Goal: Information Seeking & Learning: Check status

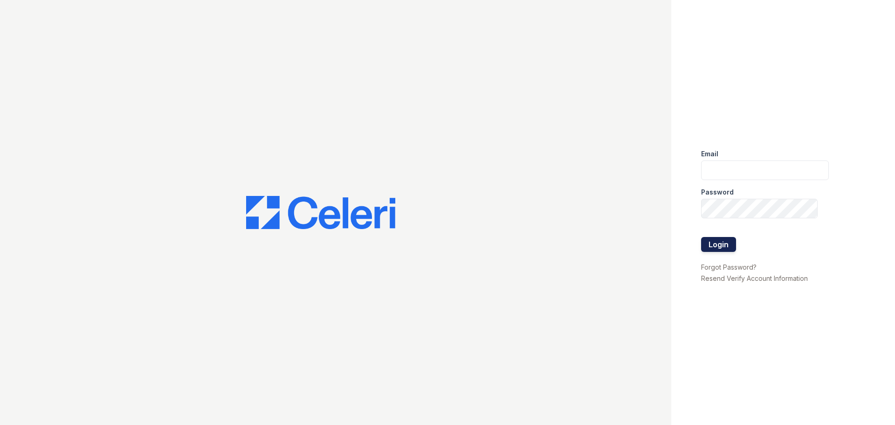
type input "thornbury.am@cafmanagement.com"
click at [712, 251] on button "Login" at bounding box center [718, 244] width 35 height 15
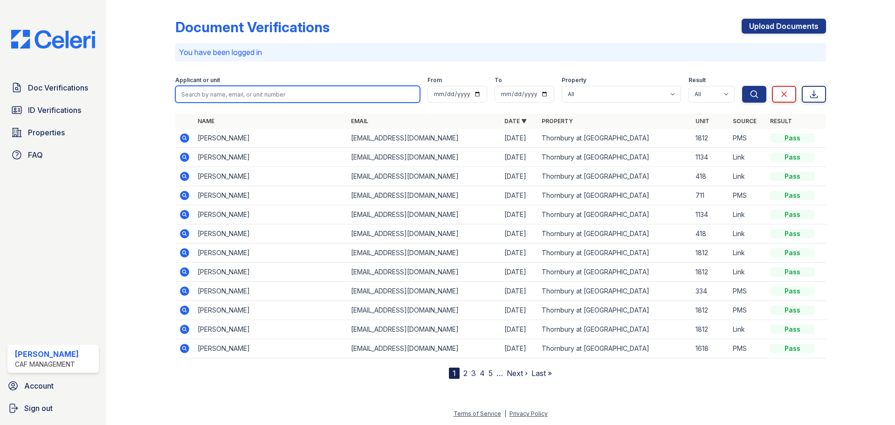
click at [203, 88] on input "search" at bounding box center [297, 94] width 245 height 17
type input "[PERSON_NAME]"
click at [742, 86] on button "Search" at bounding box center [754, 94] width 24 height 17
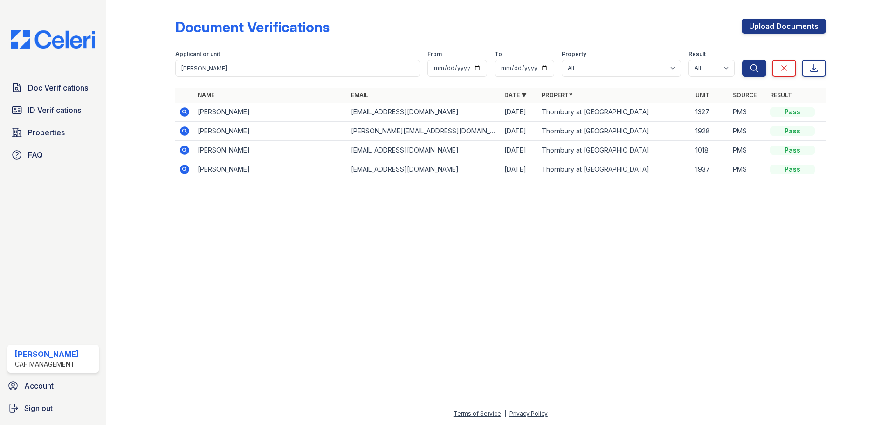
click at [182, 110] on icon at bounding box center [184, 111] width 9 height 9
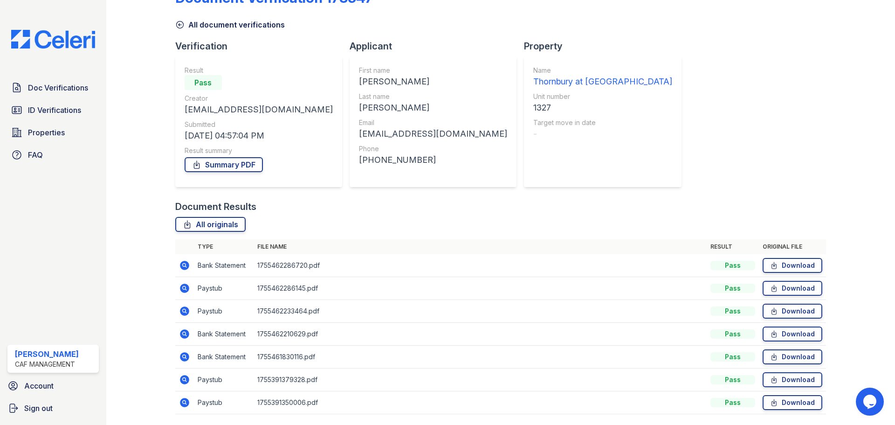
scroll to position [60, 0]
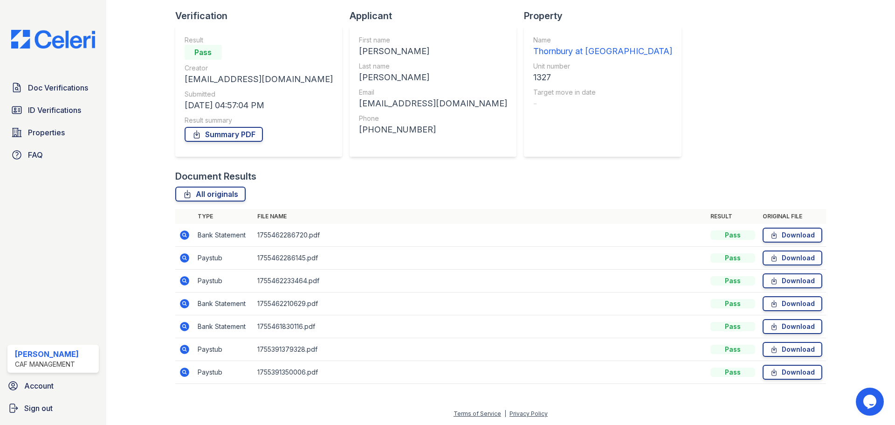
click at [181, 257] on icon at bounding box center [184, 257] width 9 height 9
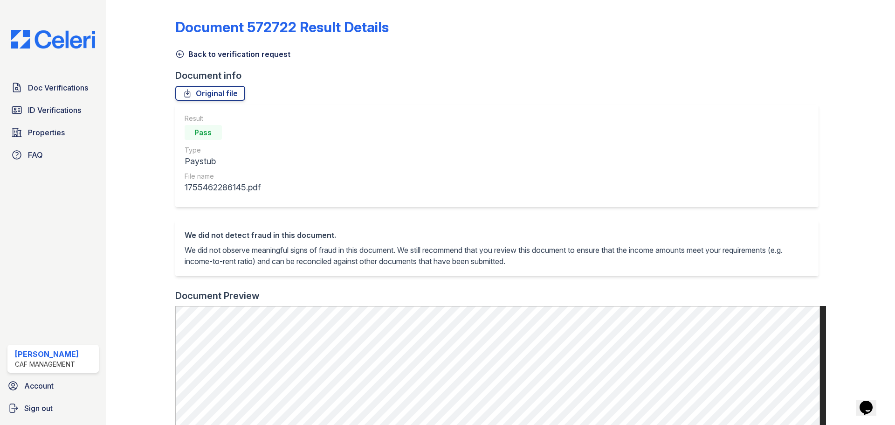
click at [178, 53] on icon at bounding box center [179, 53] width 9 height 9
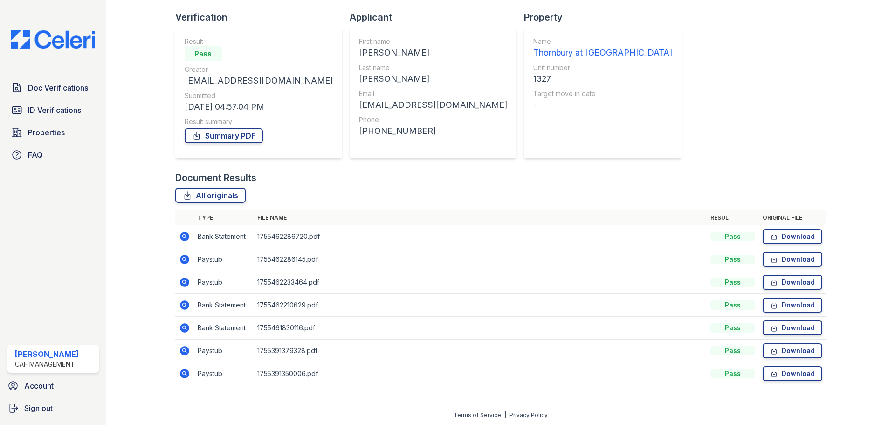
scroll to position [60, 0]
click at [183, 348] on icon at bounding box center [184, 348] width 2 height 2
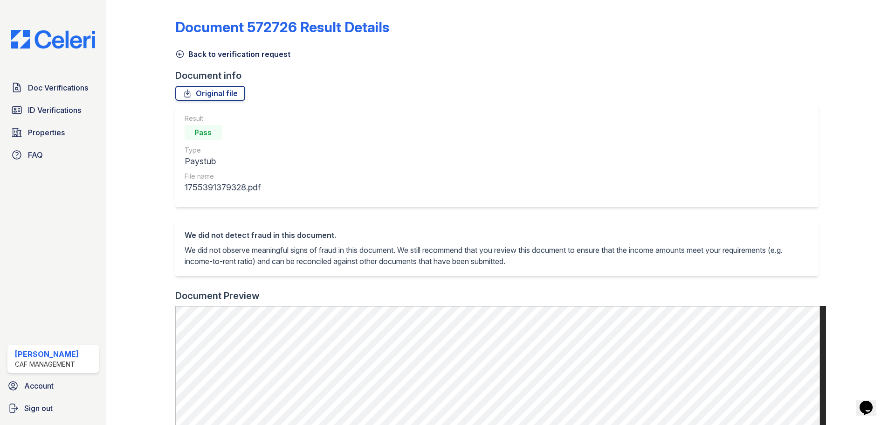
click at [181, 53] on icon at bounding box center [179, 53] width 9 height 9
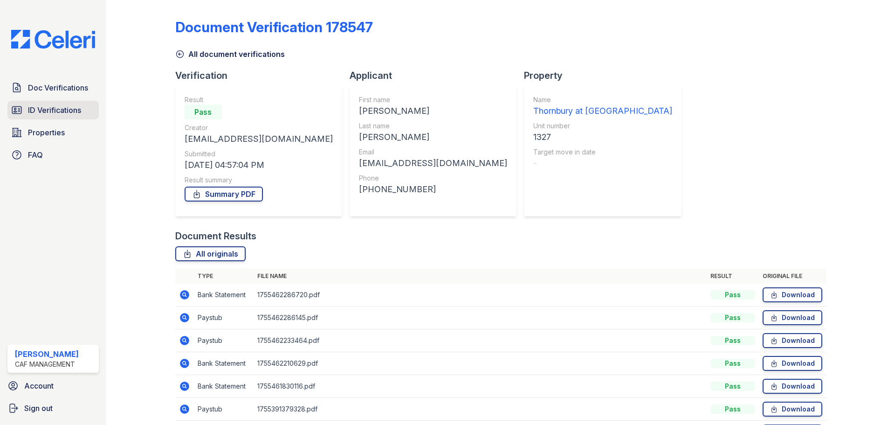
click at [51, 111] on span "ID Verifications" at bounding box center [54, 109] width 53 height 11
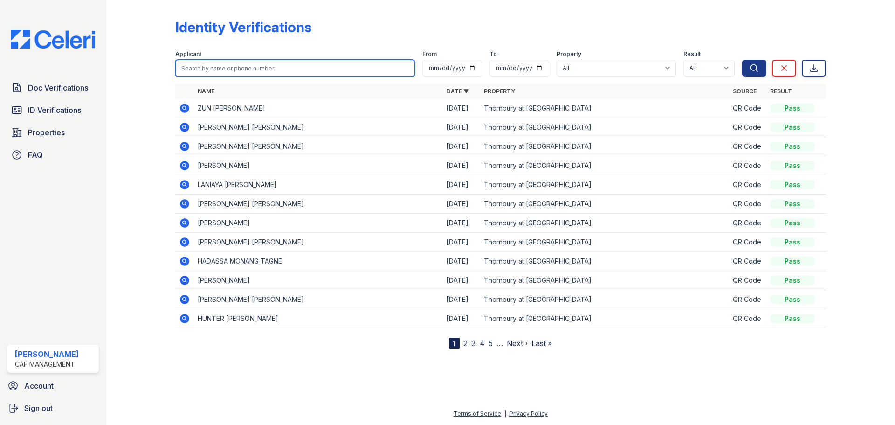
click at [205, 67] on input "search" at bounding box center [295, 68] width 240 height 17
type input "jennifer"
click at [742, 60] on button "Search" at bounding box center [754, 68] width 24 height 17
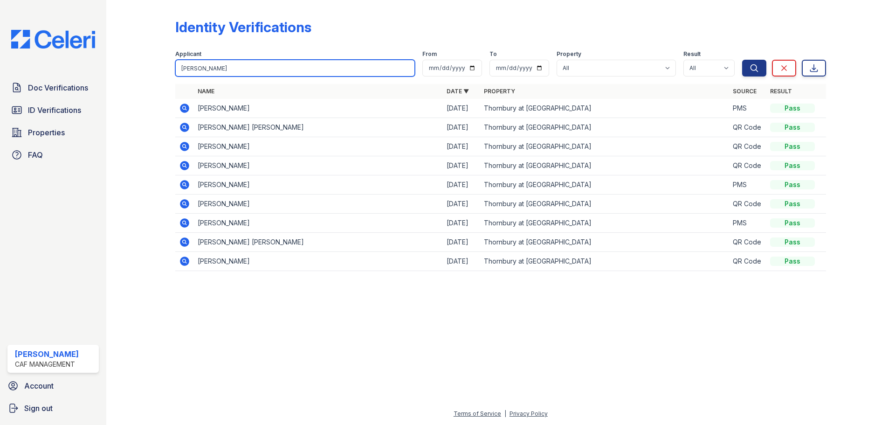
click at [198, 66] on input "jennifer" at bounding box center [295, 68] width 240 height 17
click at [197, 66] on input "jennifer" at bounding box center [295, 68] width 240 height 17
click at [67, 86] on span "Doc Verifications" at bounding box center [58, 87] width 60 height 11
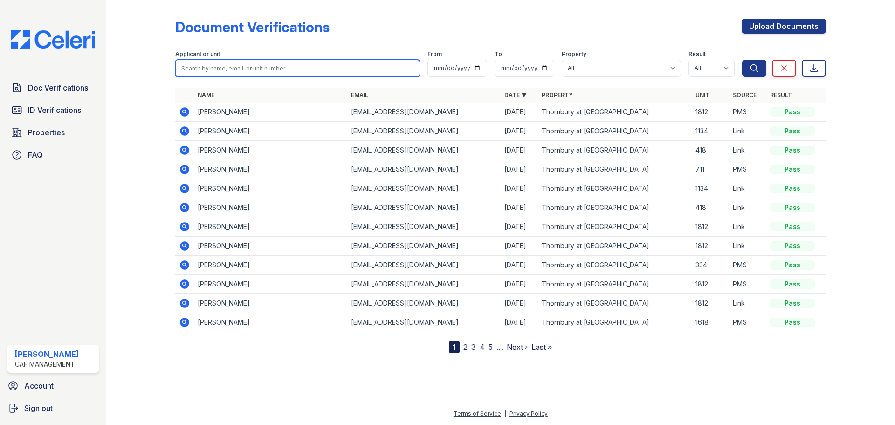
click at [210, 64] on input "search" at bounding box center [297, 68] width 245 height 17
type input "winton"
click at [742, 60] on button "Search" at bounding box center [754, 68] width 24 height 17
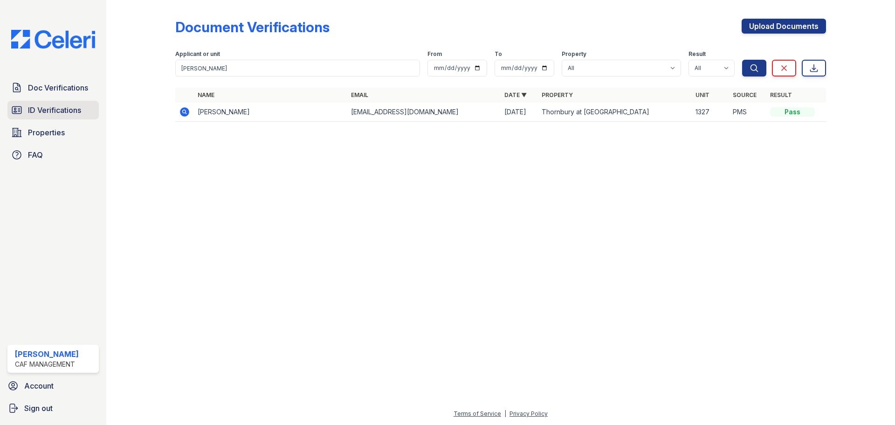
click at [45, 105] on span "ID Verifications" at bounding box center [54, 109] width 53 height 11
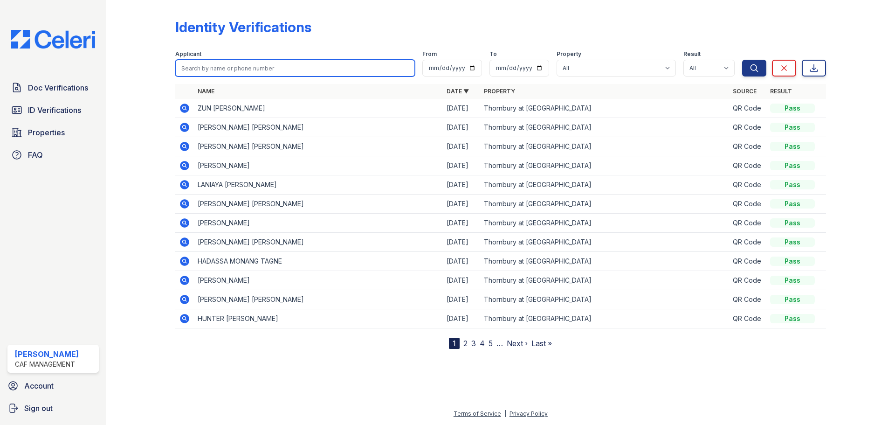
click at [205, 65] on input "search" at bounding box center [295, 68] width 240 height 17
type input "winton"
click at [742, 60] on button "Search" at bounding box center [754, 68] width 24 height 17
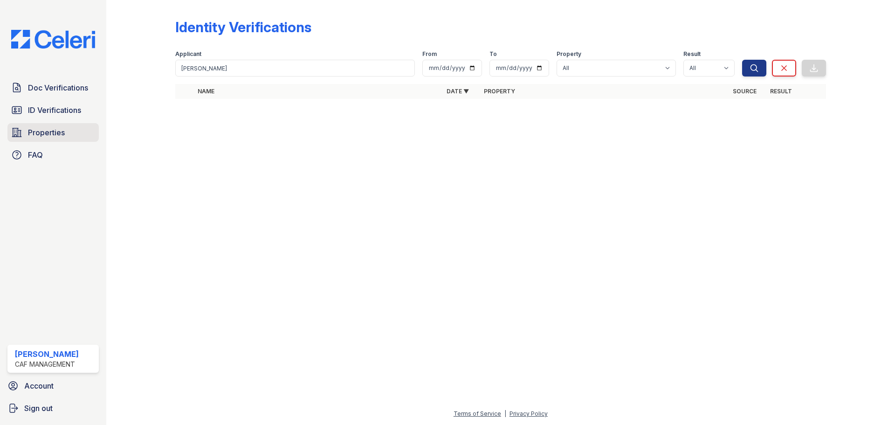
click at [37, 130] on span "Properties" at bounding box center [46, 132] width 37 height 11
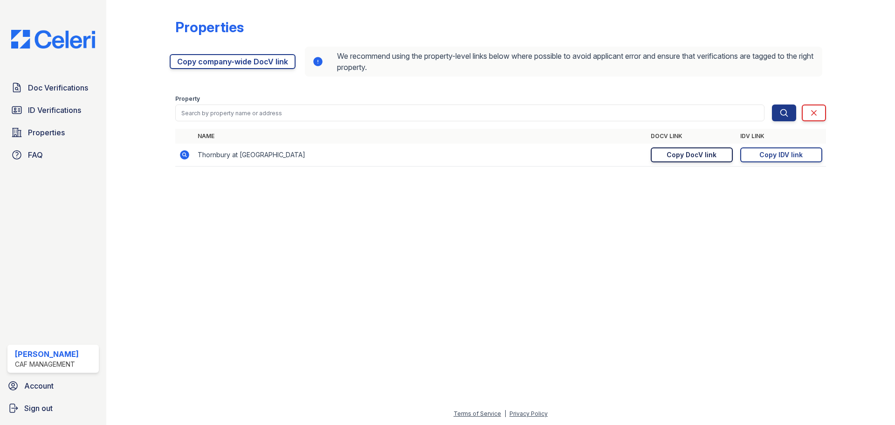
click at [665, 156] on link "Copy DocV link Copy link" at bounding box center [692, 154] width 82 height 15
click at [760, 149] on link "Copy IDV link Copy link" at bounding box center [781, 154] width 82 height 15
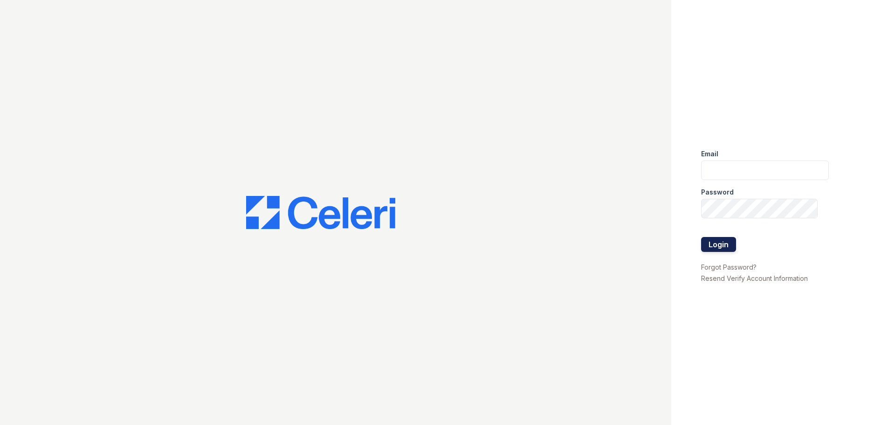
type input "[DOMAIN_NAME][EMAIL_ADDRESS][DOMAIN_NAME]"
click at [719, 246] on button "Login" at bounding box center [718, 244] width 35 height 15
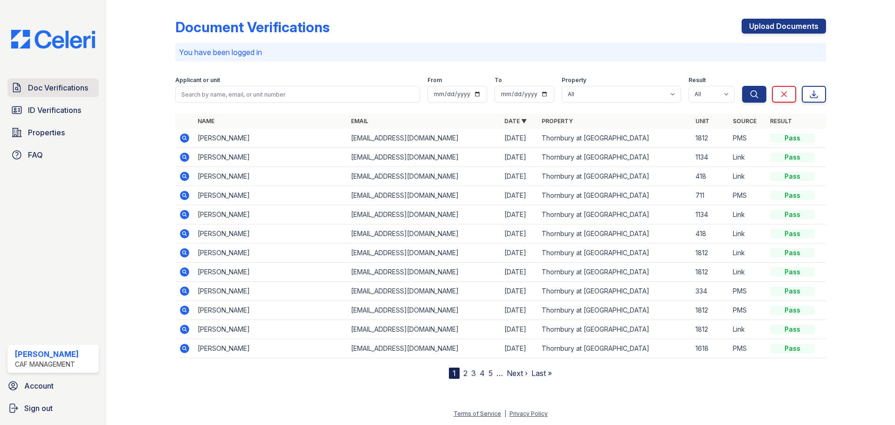
click at [60, 81] on link "Doc Verifications" at bounding box center [52, 87] width 91 height 19
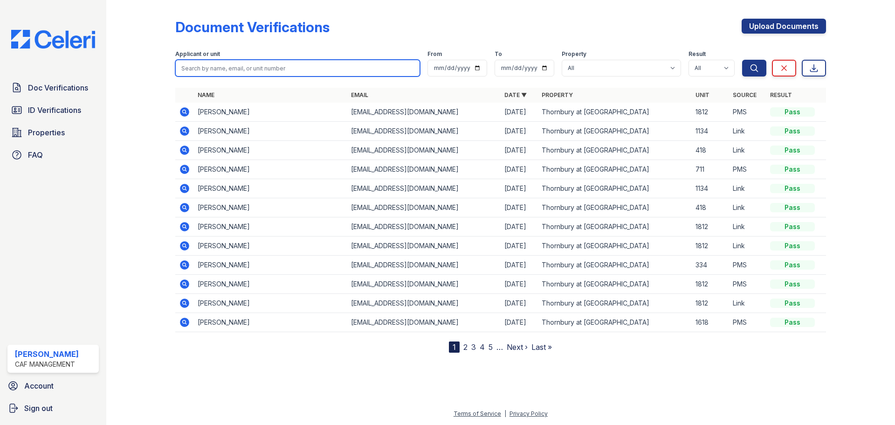
click at [197, 68] on input "search" at bounding box center [297, 68] width 245 height 17
type input "[PERSON_NAME]"
click at [742, 60] on button "Search" at bounding box center [754, 68] width 24 height 17
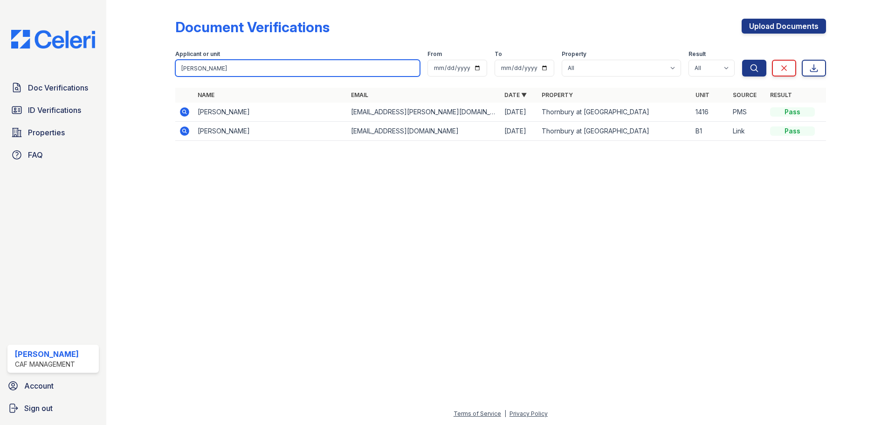
click at [214, 69] on input "[PERSON_NAME]" at bounding box center [297, 68] width 245 height 17
type input "[PERSON_NAME]"
click at [742, 60] on button "Search" at bounding box center [754, 68] width 24 height 17
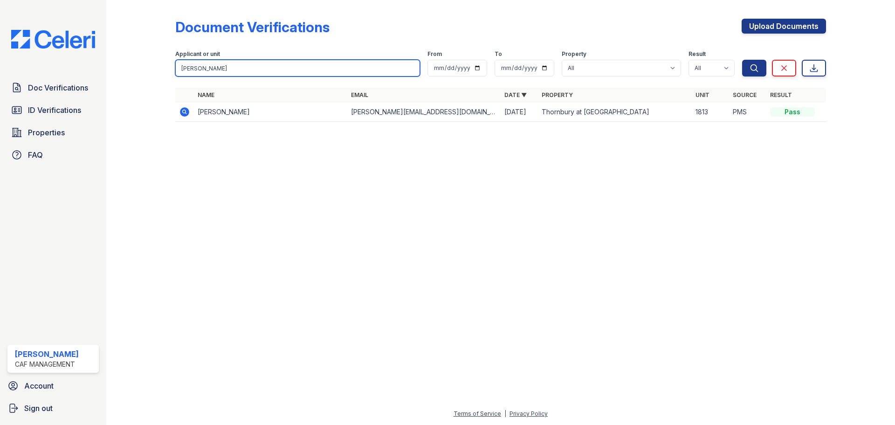
click at [204, 64] on input "[PERSON_NAME]" at bounding box center [297, 68] width 245 height 17
